Goal: Information Seeking & Learning: Check status

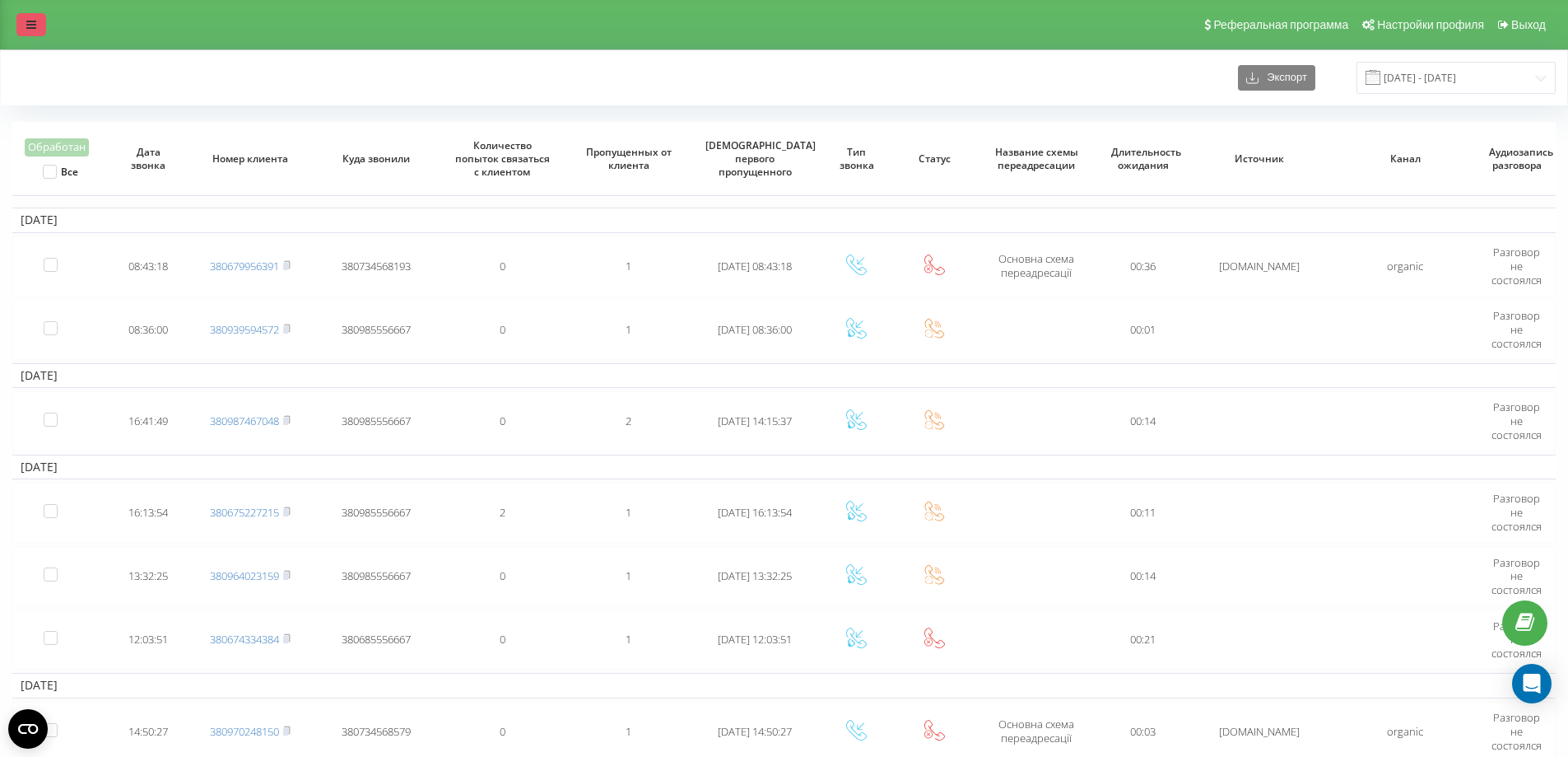
click at [40, 23] on link at bounding box center [31, 25] width 30 height 23
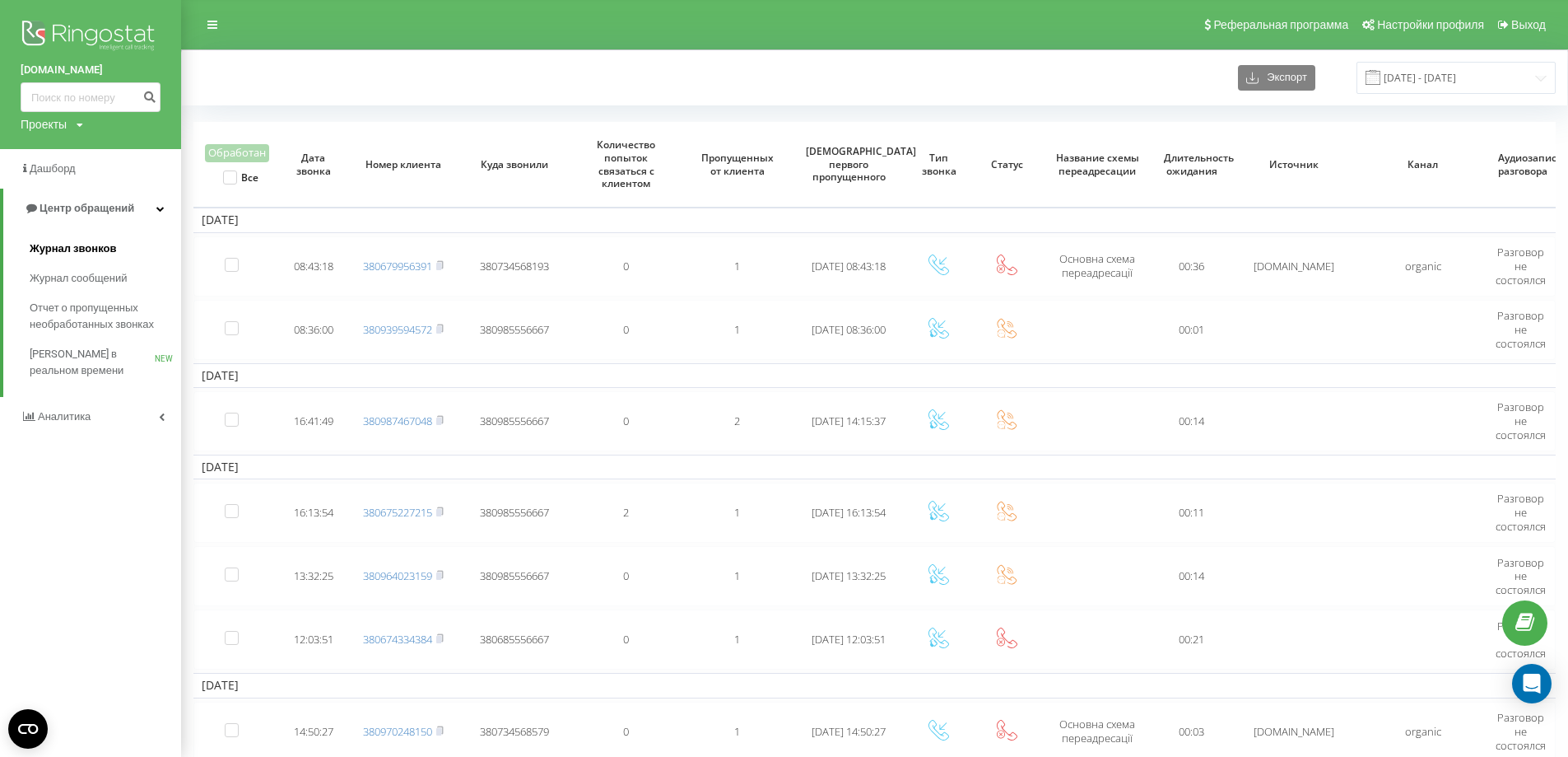
click at [56, 252] on span "Журнал звонков" at bounding box center [73, 248] width 87 height 16
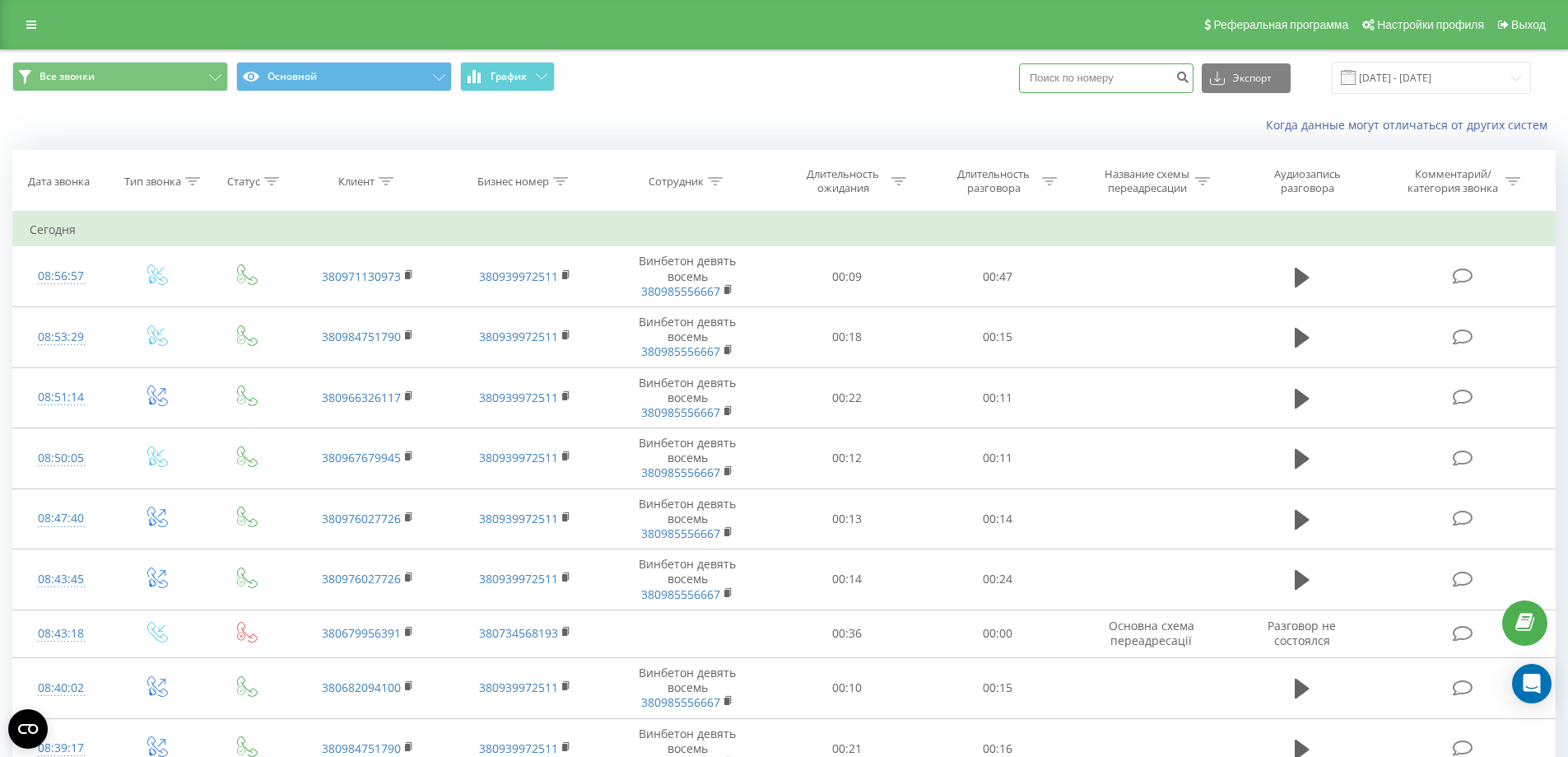
click at [1074, 77] on input at bounding box center [1105, 78] width 174 height 30
type input "0675326073"
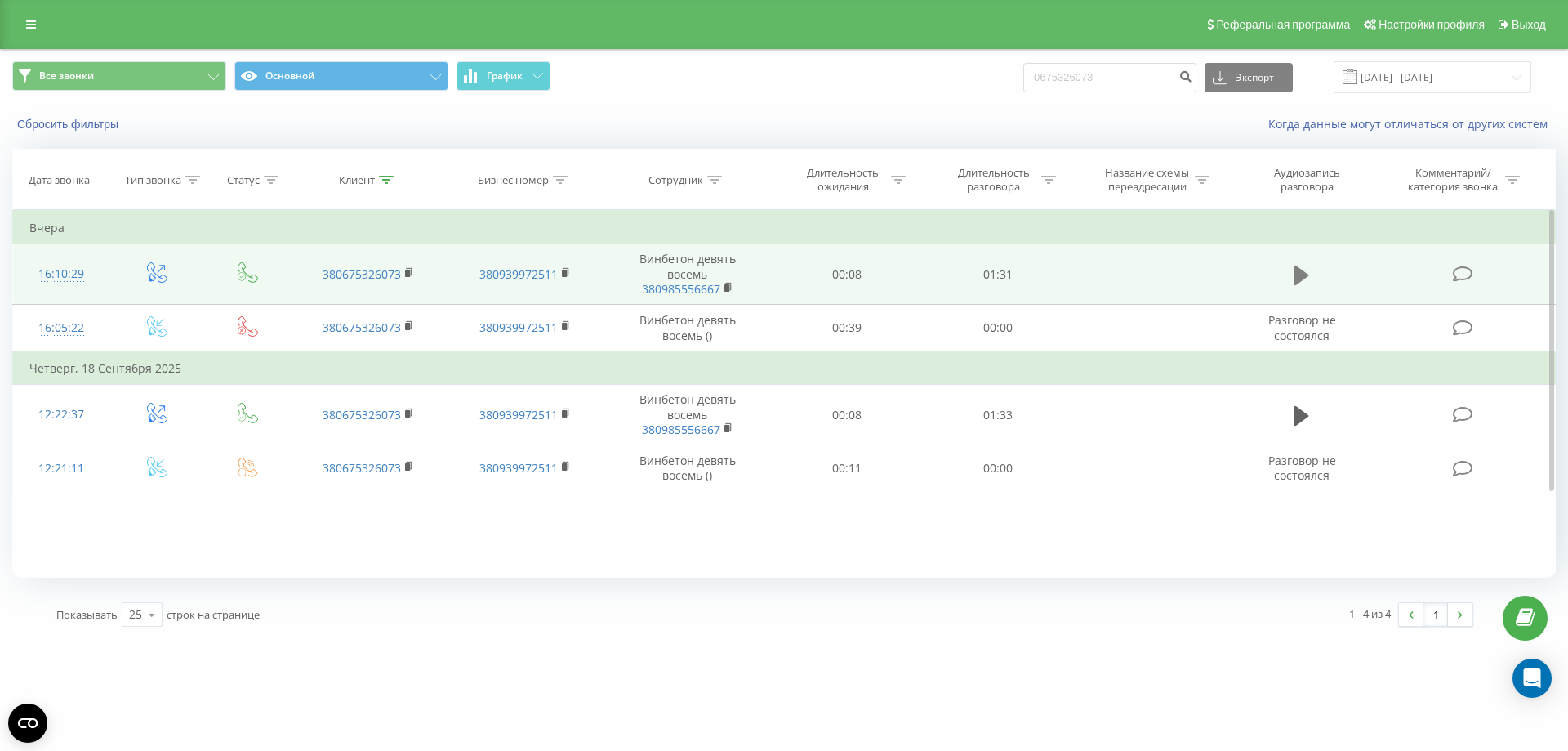
click at [1303, 268] on icon at bounding box center [1301, 275] width 14 height 23
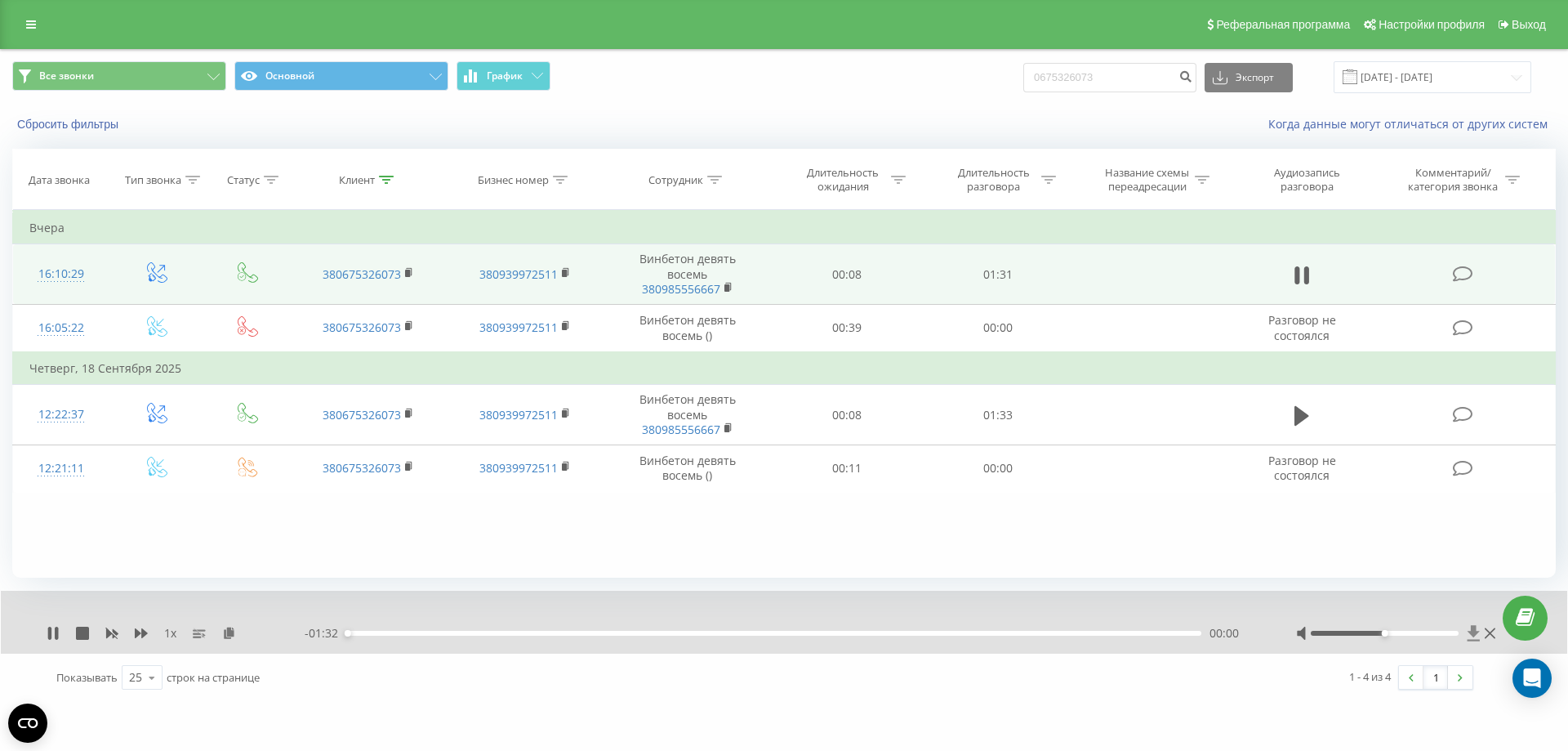
click at [1474, 635] on icon at bounding box center [1473, 633] width 12 height 15
